Goal: Task Accomplishment & Management: Manage account settings

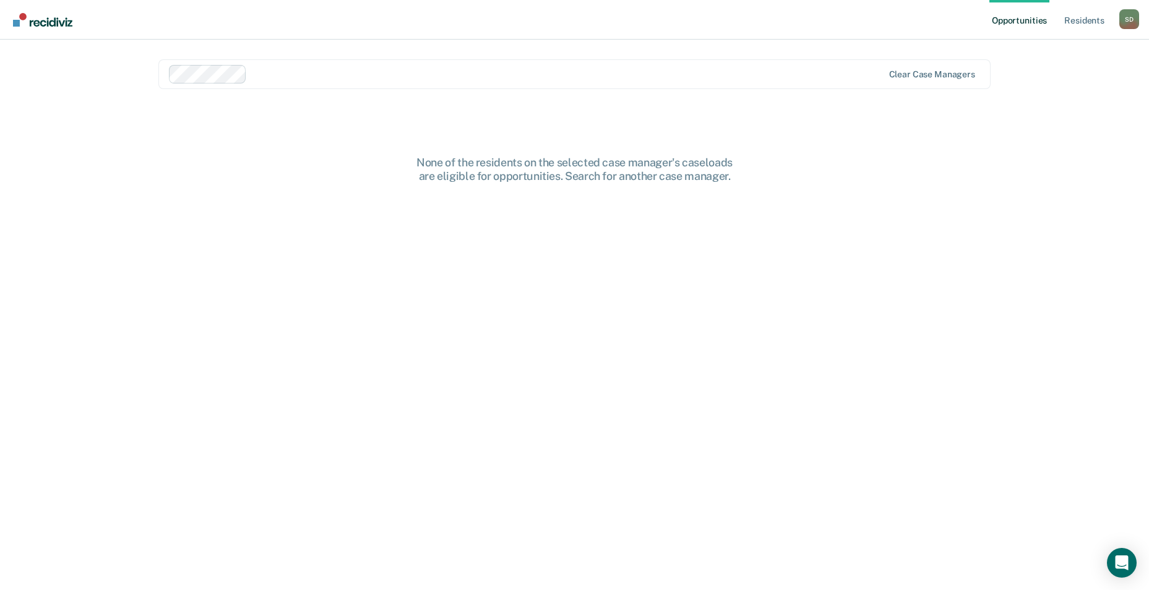
click at [1124, 19] on div "S D" at bounding box center [1129, 19] width 20 height 20
click at [1085, 20] on link "Resident s" at bounding box center [1083, 20] width 45 height 40
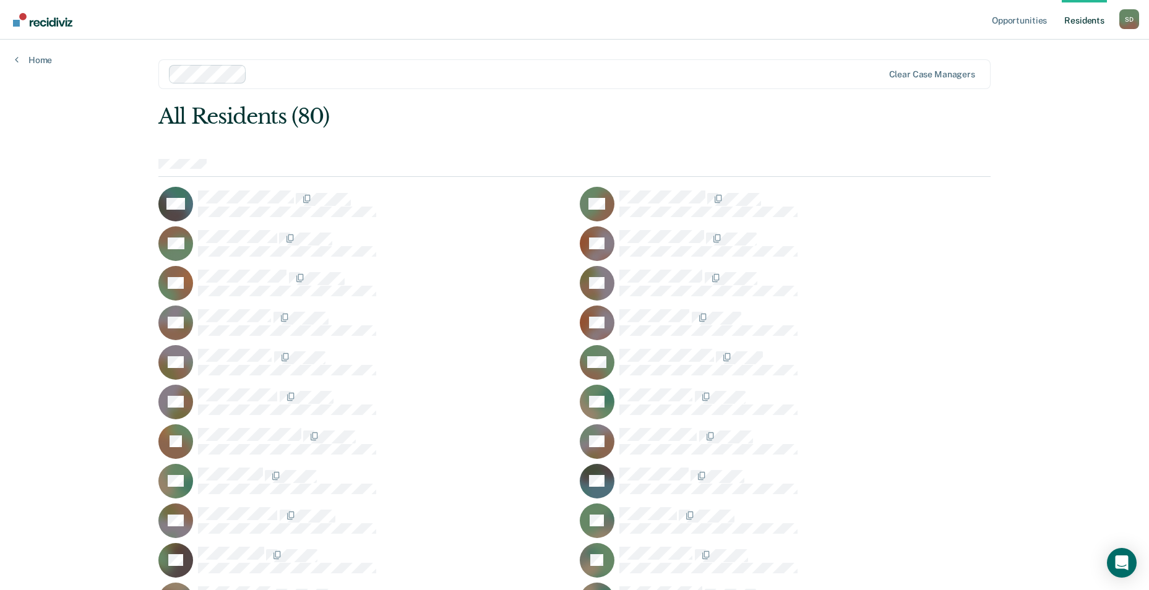
click at [1133, 17] on div "S D" at bounding box center [1129, 19] width 20 height 20
click at [1047, 78] on link "Log Out" at bounding box center [1079, 81] width 100 height 11
